Goal: Use online tool/utility: Use online tool/utility

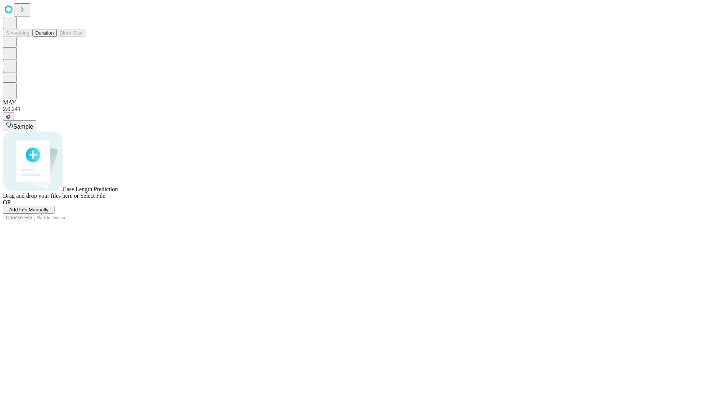
click at [54, 37] on button "Duration" at bounding box center [44, 33] width 24 height 8
click at [49, 213] on span "Add Info Manually" at bounding box center [28, 210] width 39 height 6
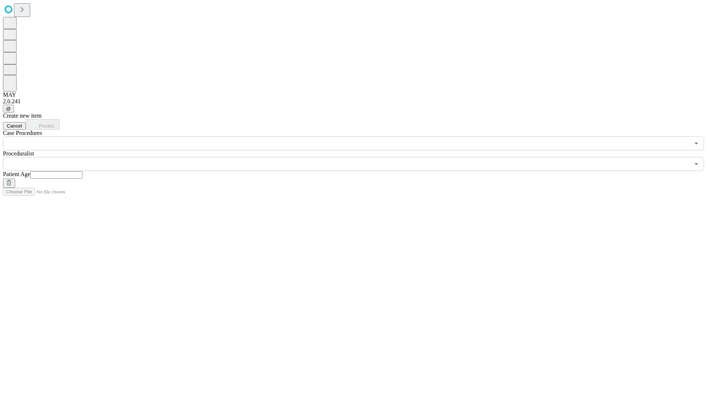
click at [82, 171] on input "text" at bounding box center [56, 174] width 52 height 7
type input "**"
click at [358, 157] on input "text" at bounding box center [346, 164] width 686 height 14
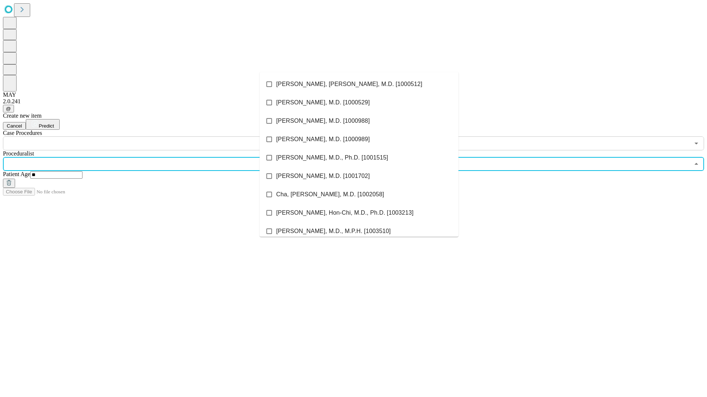
click at [359, 84] on li "[PERSON_NAME], [PERSON_NAME], M.D. [1000512]" at bounding box center [358, 84] width 199 height 18
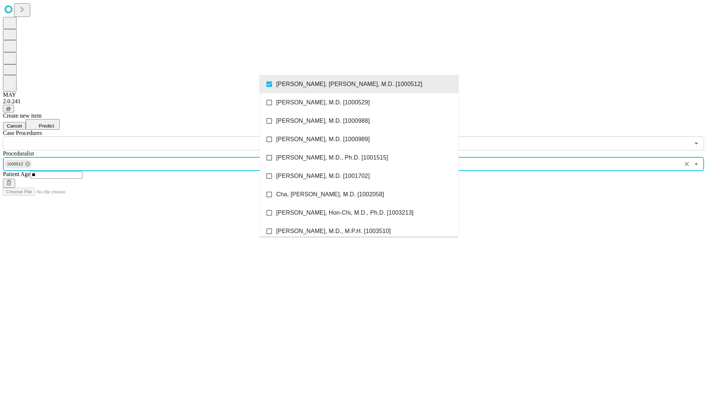
click at [155, 137] on input "text" at bounding box center [346, 144] width 686 height 14
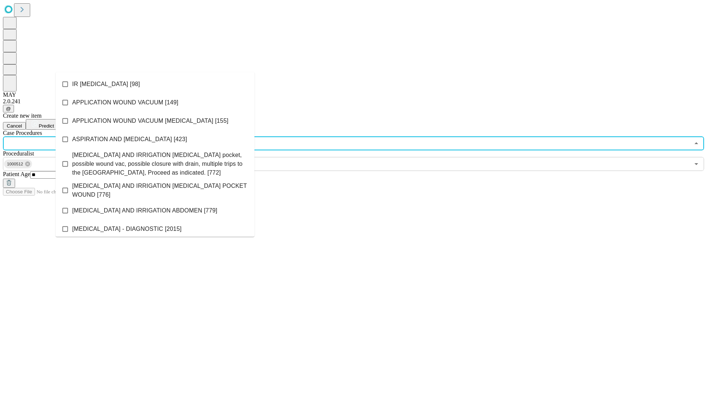
click at [155, 84] on li "IR [MEDICAL_DATA] [98]" at bounding box center [155, 84] width 199 height 18
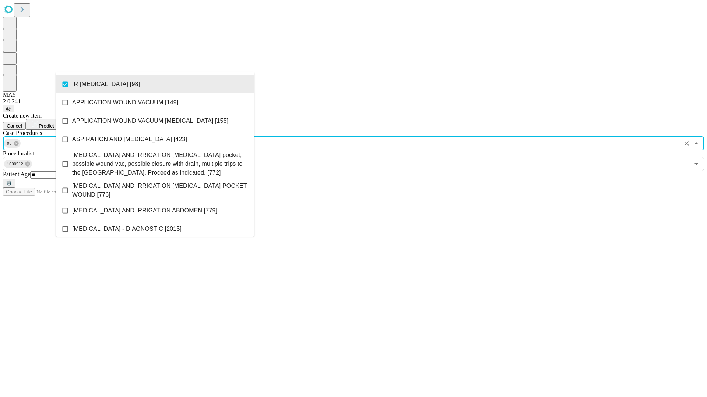
click at [54, 123] on span "Predict" at bounding box center [46, 126] width 15 height 6
